Goal: Task Accomplishment & Management: Manage account settings

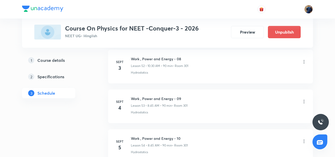
scroll to position [2342, 0]
click at [303, 63] on icon at bounding box center [303, 61] width 5 height 5
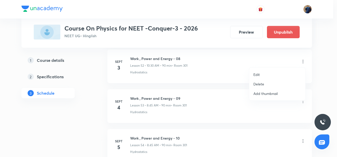
click at [259, 75] on p "Edit" at bounding box center [257, 74] width 6 height 5
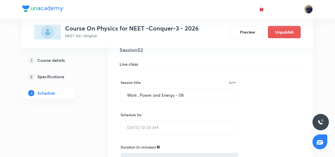
scroll to position [2087, 0]
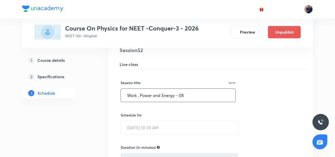
click at [203, 93] on input "Work , Power and Energy - 08" at bounding box center [178, 95] width 114 height 13
type input "W"
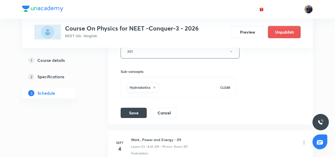
scroll to position [2262, 0]
type input "Centre Of Mass -01/08"
click at [138, 114] on button "Save" at bounding box center [134, 112] width 26 height 10
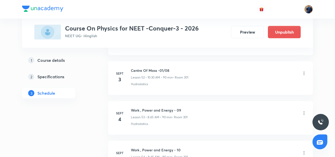
scroll to position [2093, 0]
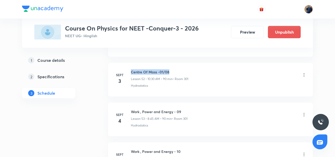
drag, startPoint x: 131, startPoint y: 72, endPoint x: 169, endPoint y: 72, distance: 38.6
click at [169, 72] on h6 "Centre Of Mass -01/08" at bounding box center [159, 71] width 57 height 5
copy h6 "Centre Of Mass -01/08"
click at [302, 113] on icon at bounding box center [303, 114] width 5 height 5
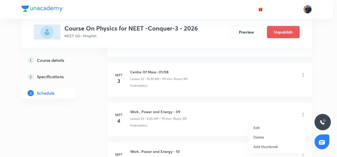
click at [256, 126] on p "Edit" at bounding box center [257, 127] width 6 height 5
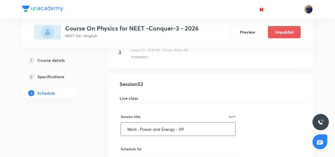
click at [190, 127] on input "Work , Power and Energy - 09" at bounding box center [178, 128] width 114 height 13
type input "W"
paste input "Centre Of Mass -01/08"
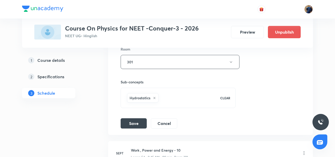
scroll to position [2292, 0]
type input "Centre Of Mass -02/08"
click at [133, 121] on button "Save" at bounding box center [134, 122] width 26 height 10
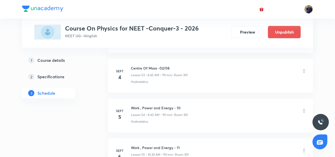
scroll to position [2136, 0]
drag, startPoint x: 131, startPoint y: 68, endPoint x: 171, endPoint y: 67, distance: 39.7
click at [171, 67] on h6 "Centre Of Mass -02/08" at bounding box center [159, 68] width 57 height 5
copy h6 "Centre Of Mass -02/08"
click at [304, 111] on icon at bounding box center [303, 110] width 1 height 3
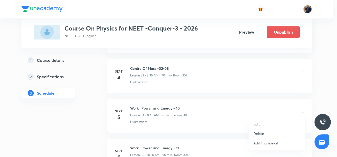
click at [257, 123] on p "Edit" at bounding box center [257, 123] width 6 height 5
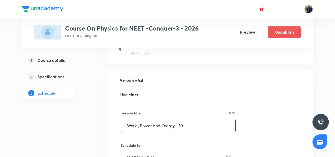
click at [210, 129] on input "Work , Power and Energy - 10" at bounding box center [178, 125] width 114 height 13
type input "W"
paste input "Centre Of Mass -02/08"
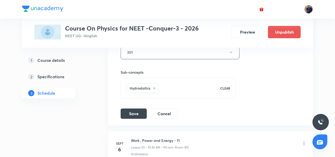
scroll to position [2341, 0]
type input "Centre Of Mass -03/08"
click at [127, 113] on button "Save" at bounding box center [134, 112] width 26 height 10
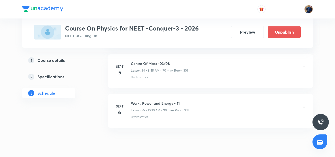
scroll to position [2181, 0]
drag, startPoint x: 132, startPoint y: 63, endPoint x: 175, endPoint y: 60, distance: 43.9
click at [175, 60] on li "[DATE] Centre Of Mass -03/08 Lesson 54 • 8:45 AM • 90 min • Room 301 Hydrostati…" at bounding box center [210, 71] width 205 height 34
copy h6 "Centre Of Mass -03/08"
click at [303, 106] on icon at bounding box center [303, 105] width 5 height 5
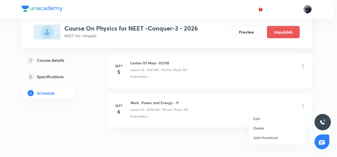
click at [257, 117] on p "Edit" at bounding box center [257, 118] width 6 height 5
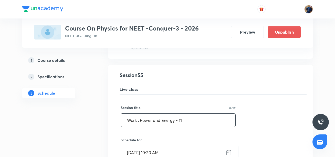
click at [192, 123] on input "Work , Power and Energy - 11" at bounding box center [178, 119] width 114 height 13
type input "W"
paste input "Centre Of Mass -03/08"
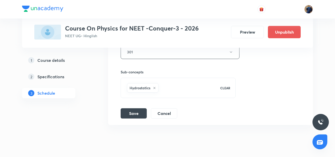
scroll to position [2397, 0]
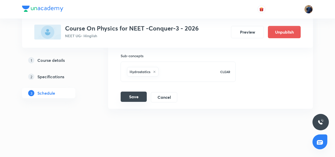
type input "Centre Of Mass -04/08"
click at [136, 96] on button "Save" at bounding box center [134, 96] width 26 height 10
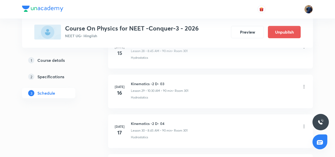
scroll to position [1153, 0]
